Goal: Check status

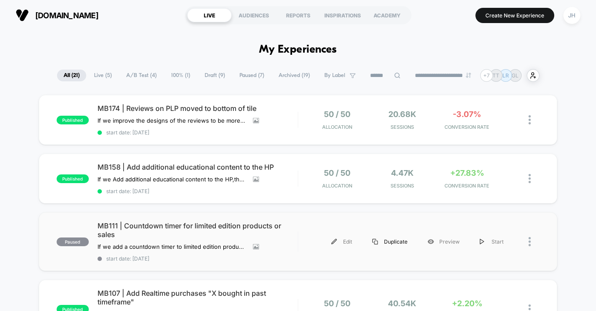
scroll to position [24, 0]
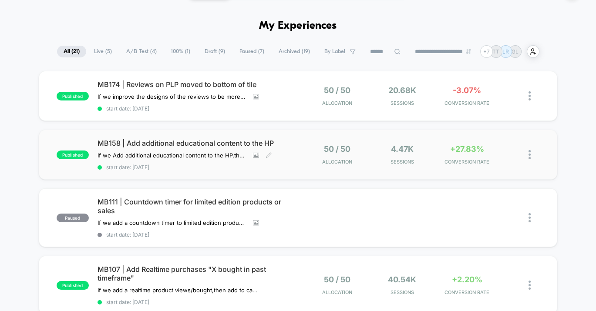
click at [288, 142] on span "MB158 | Add additional educational content to the HP" at bounding box center [198, 143] width 200 height 9
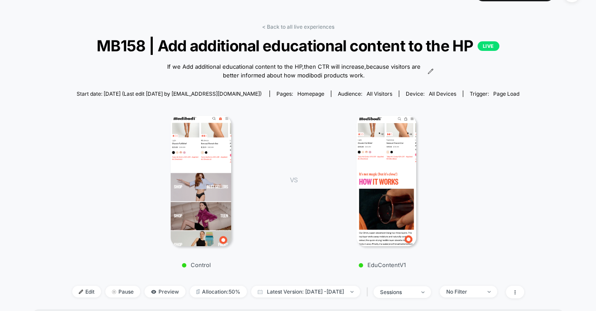
scroll to position [21, 0]
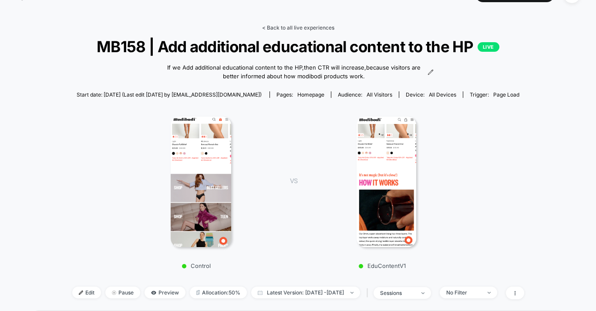
click at [282, 27] on link "< Back to all live experiences" at bounding box center [298, 27] width 72 height 7
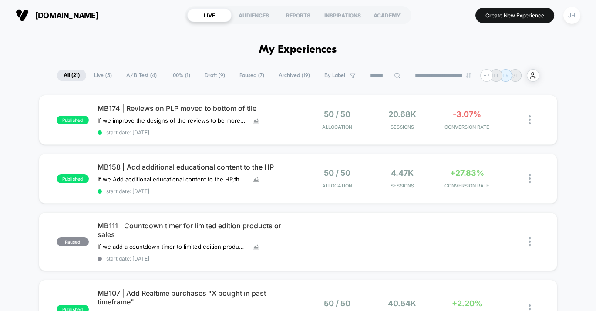
click at [95, 75] on span "Live ( 5 )" at bounding box center [103, 76] width 31 height 12
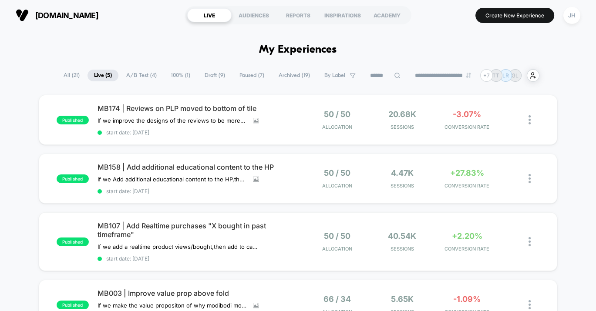
click at [175, 74] on span "100% ( 1 )" at bounding box center [181, 76] width 32 height 12
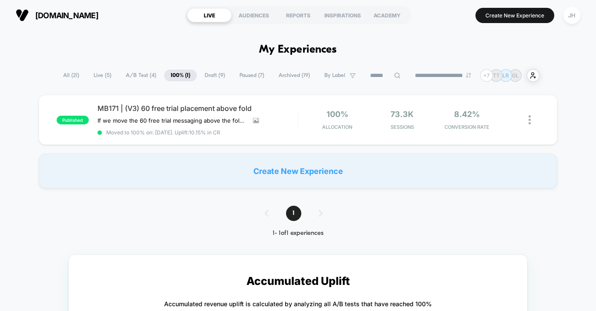
click at [139, 74] on span "A/B Test ( 4 )" at bounding box center [141, 76] width 44 height 12
